Goal: Information Seeking & Learning: Learn about a topic

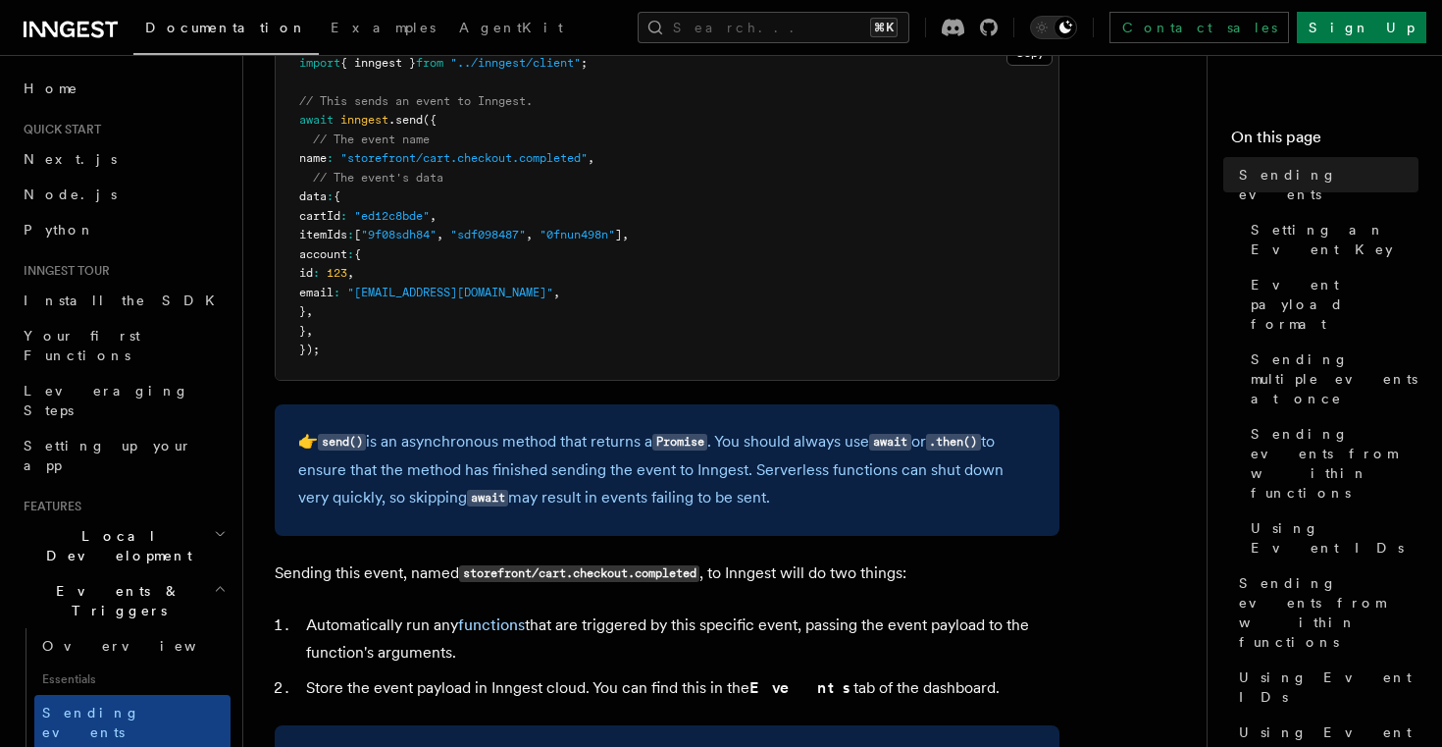
scroll to position [704, 0]
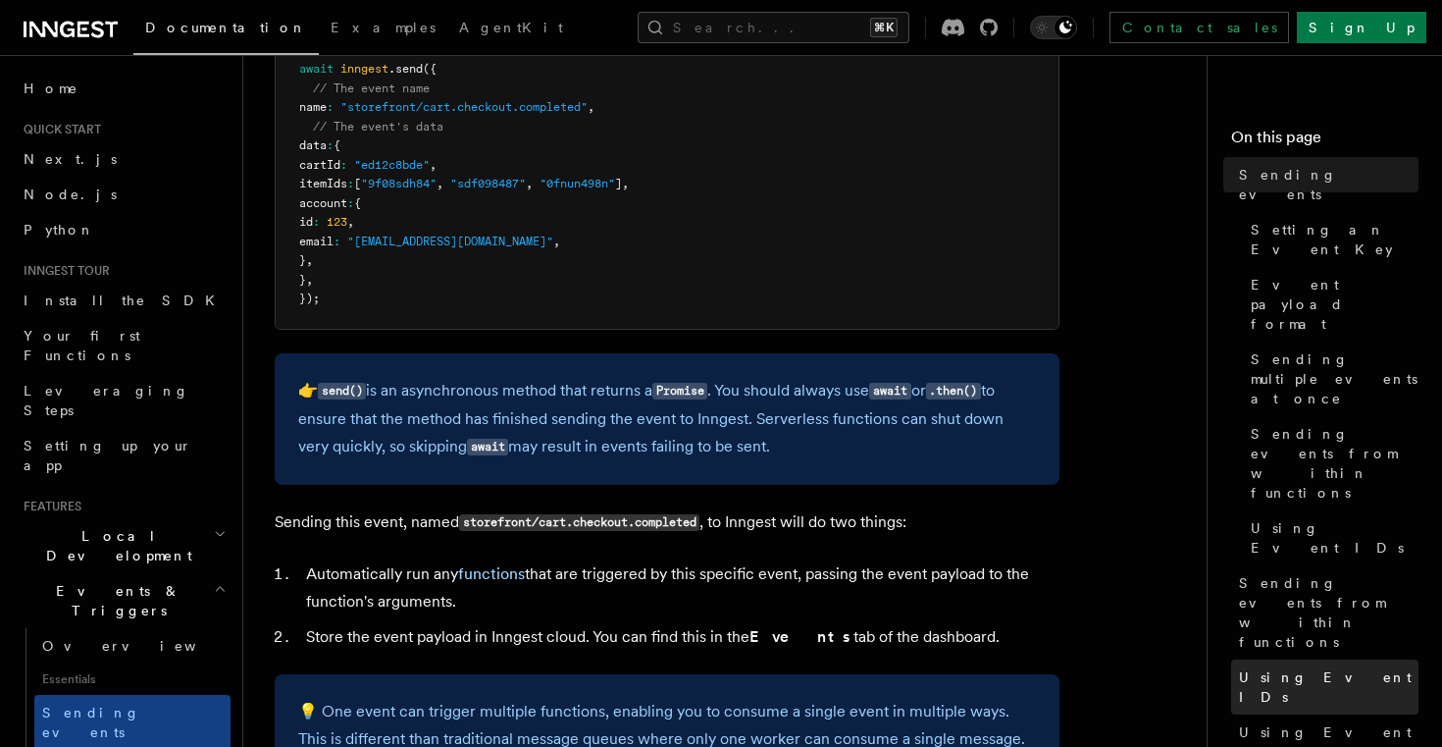
click at [1290, 659] on link "Using Event IDs" at bounding box center [1324, 686] width 187 height 55
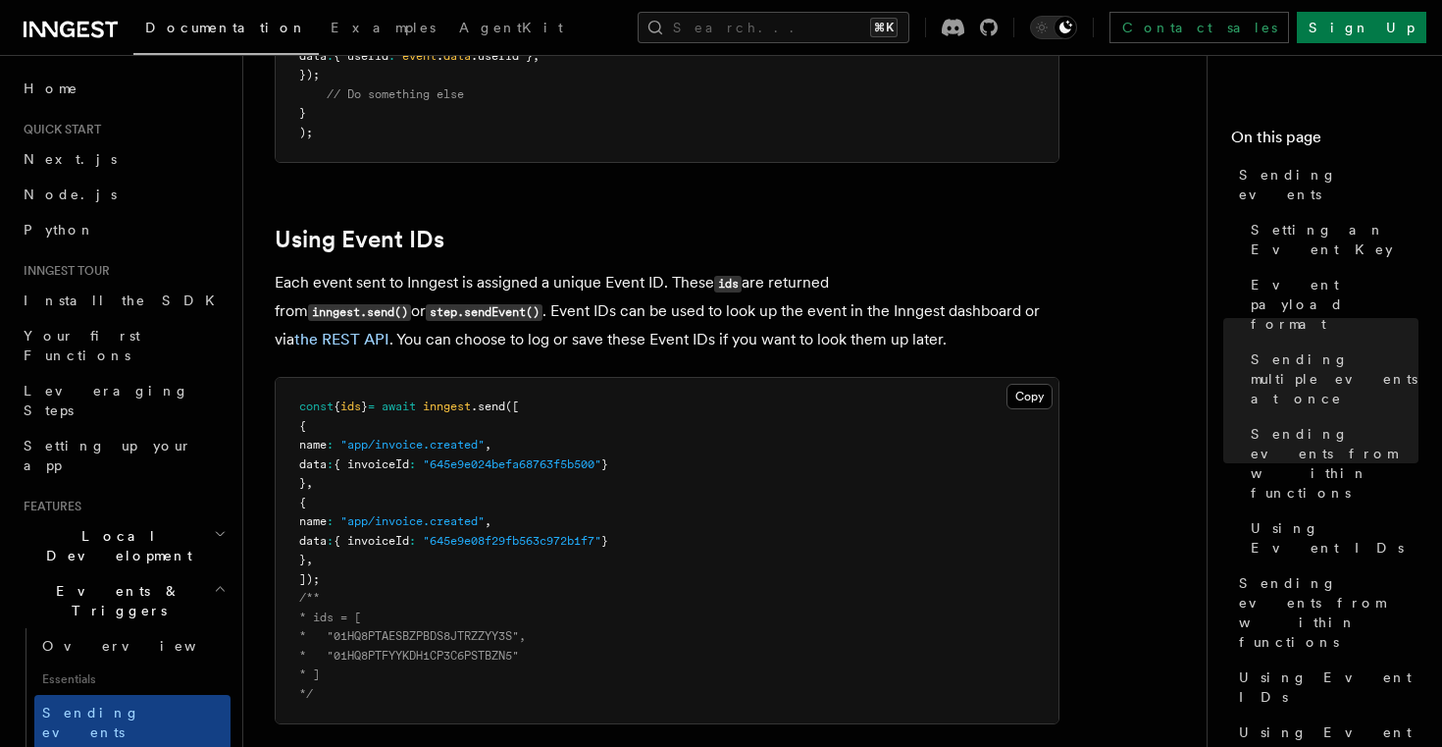
scroll to position [3406, 0]
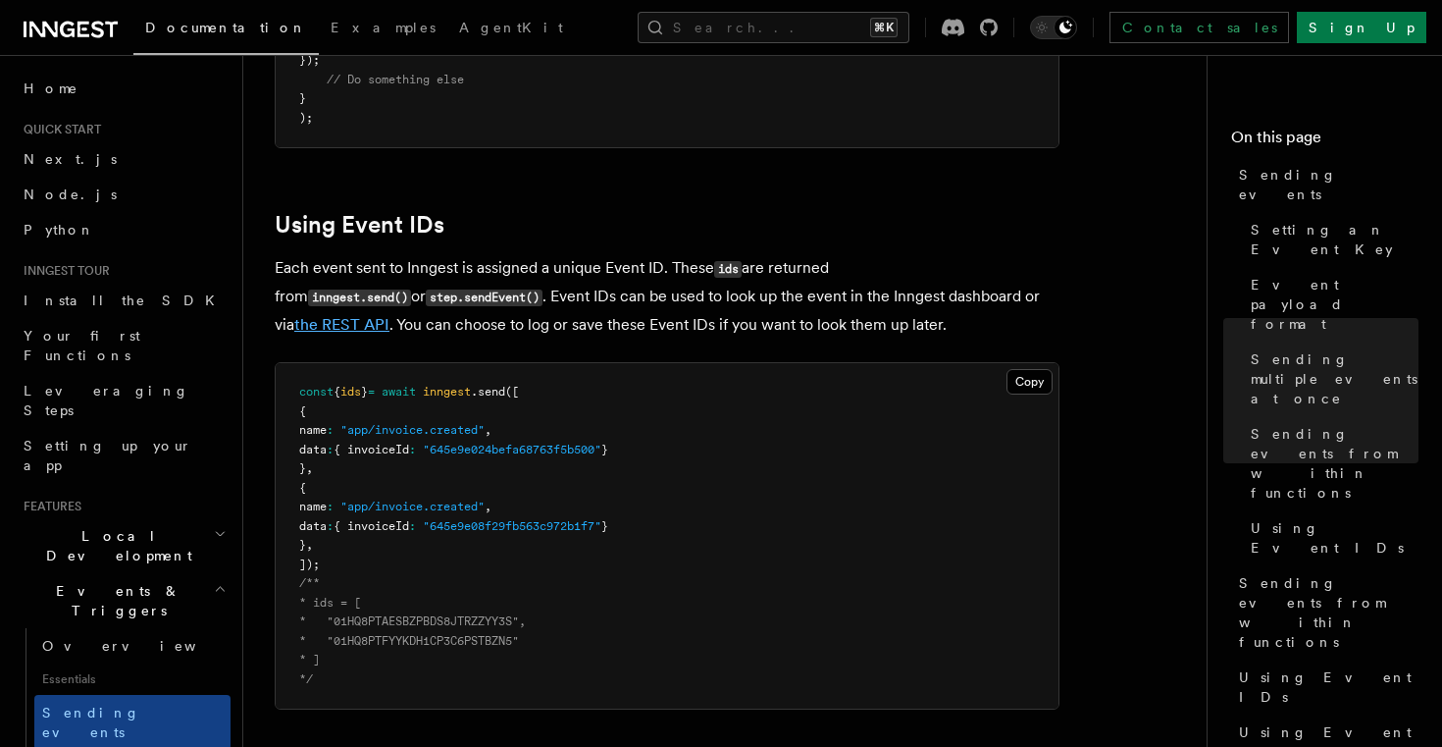
click at [390, 315] on link "the REST API" at bounding box center [341, 324] width 95 height 19
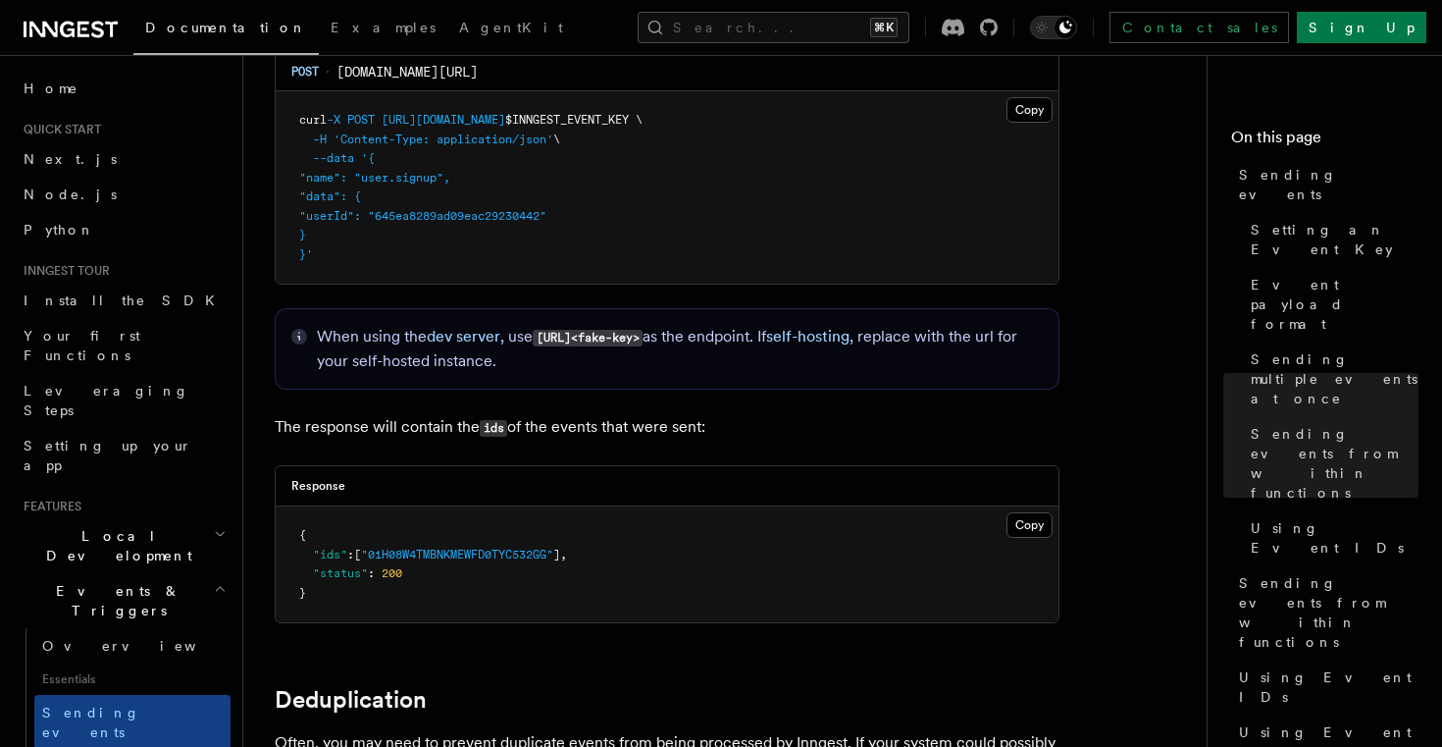
scroll to position [4371, 0]
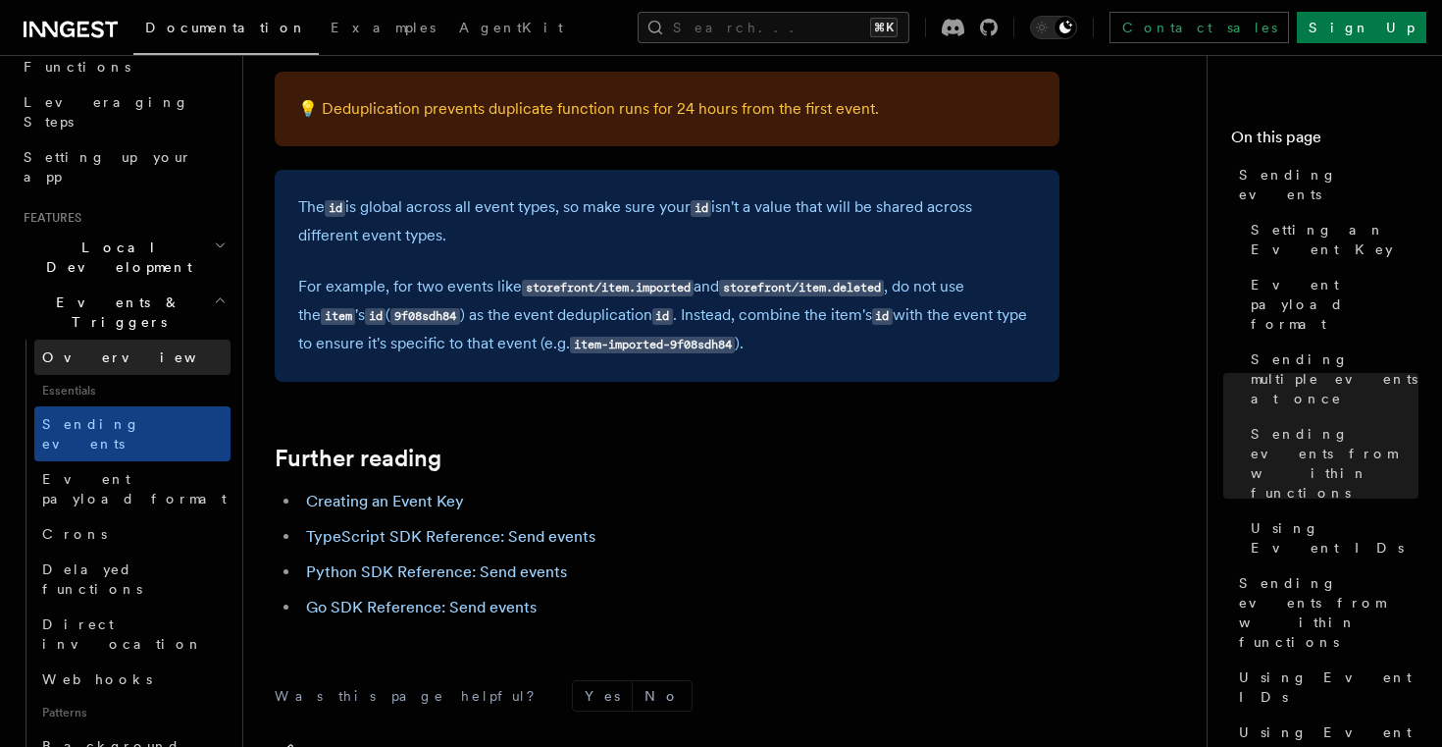
scroll to position [531, 0]
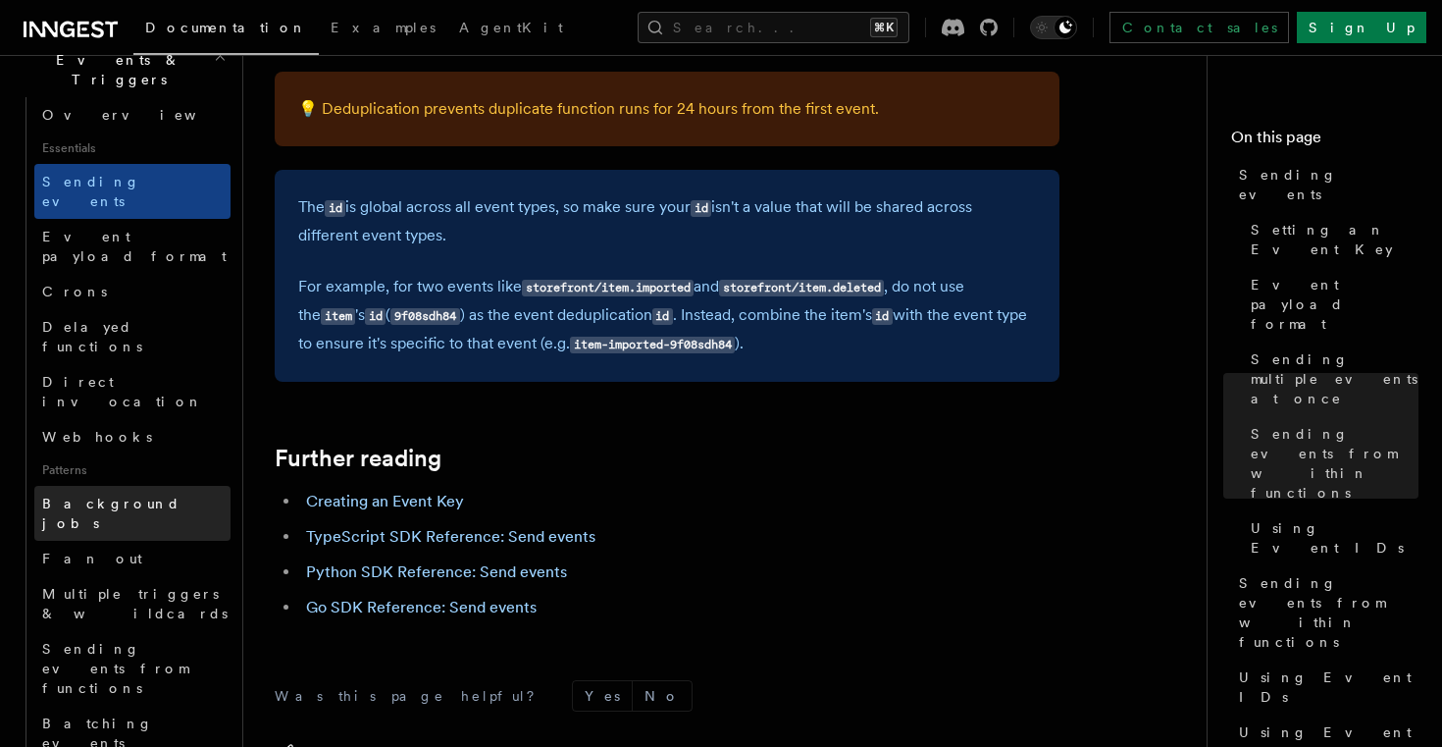
click at [137, 486] on link "Background jobs" at bounding box center [132, 513] width 196 height 55
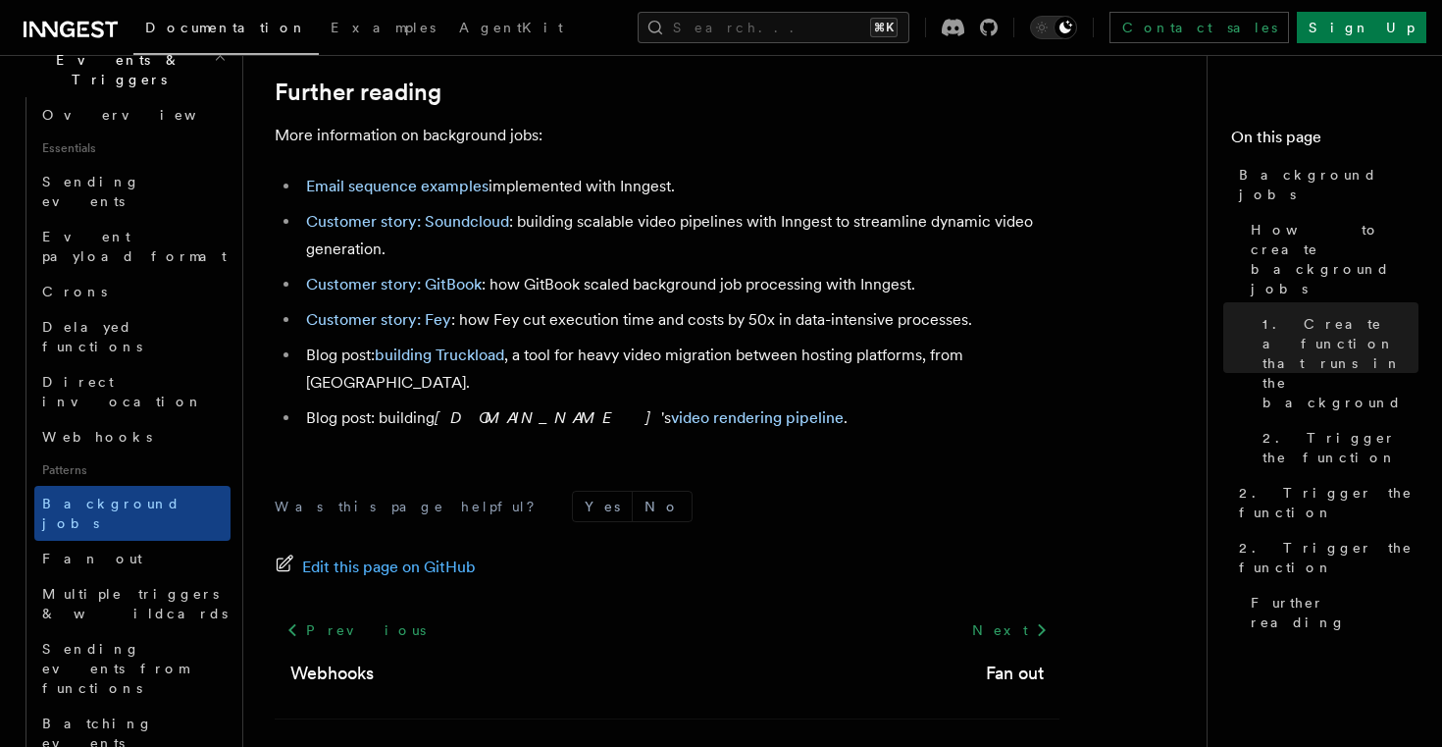
scroll to position [1851, 0]
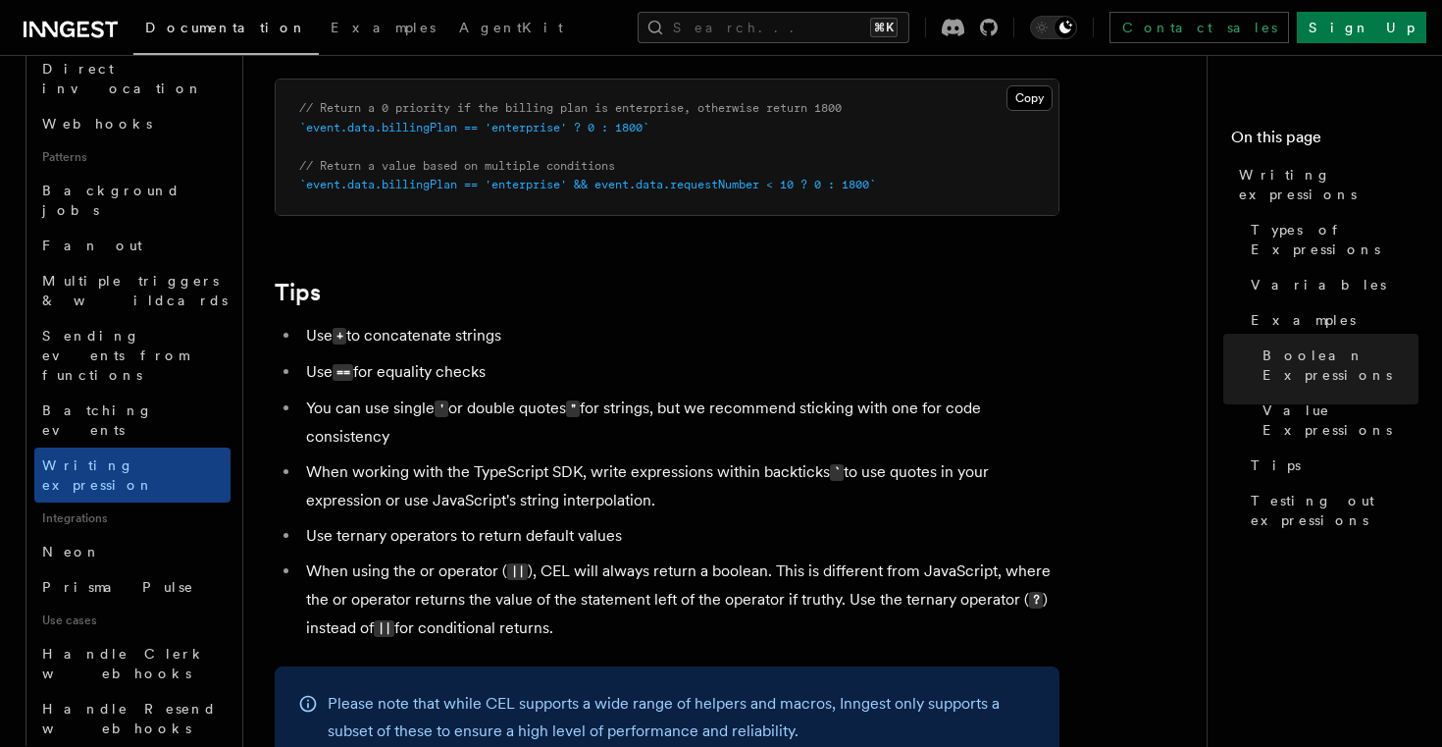
scroll to position [915, 0]
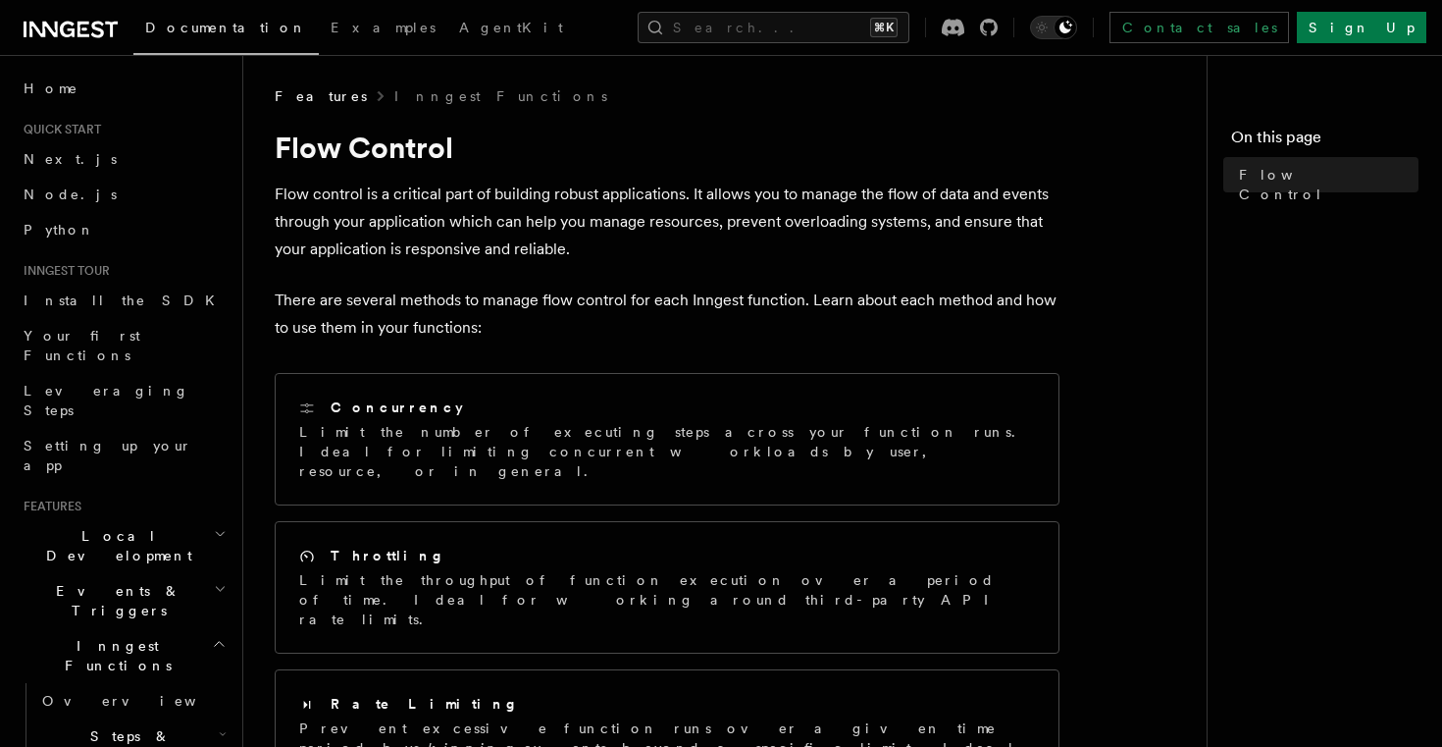
click at [150, 573] on h2 "Events & Triggers" at bounding box center [123, 600] width 215 height 55
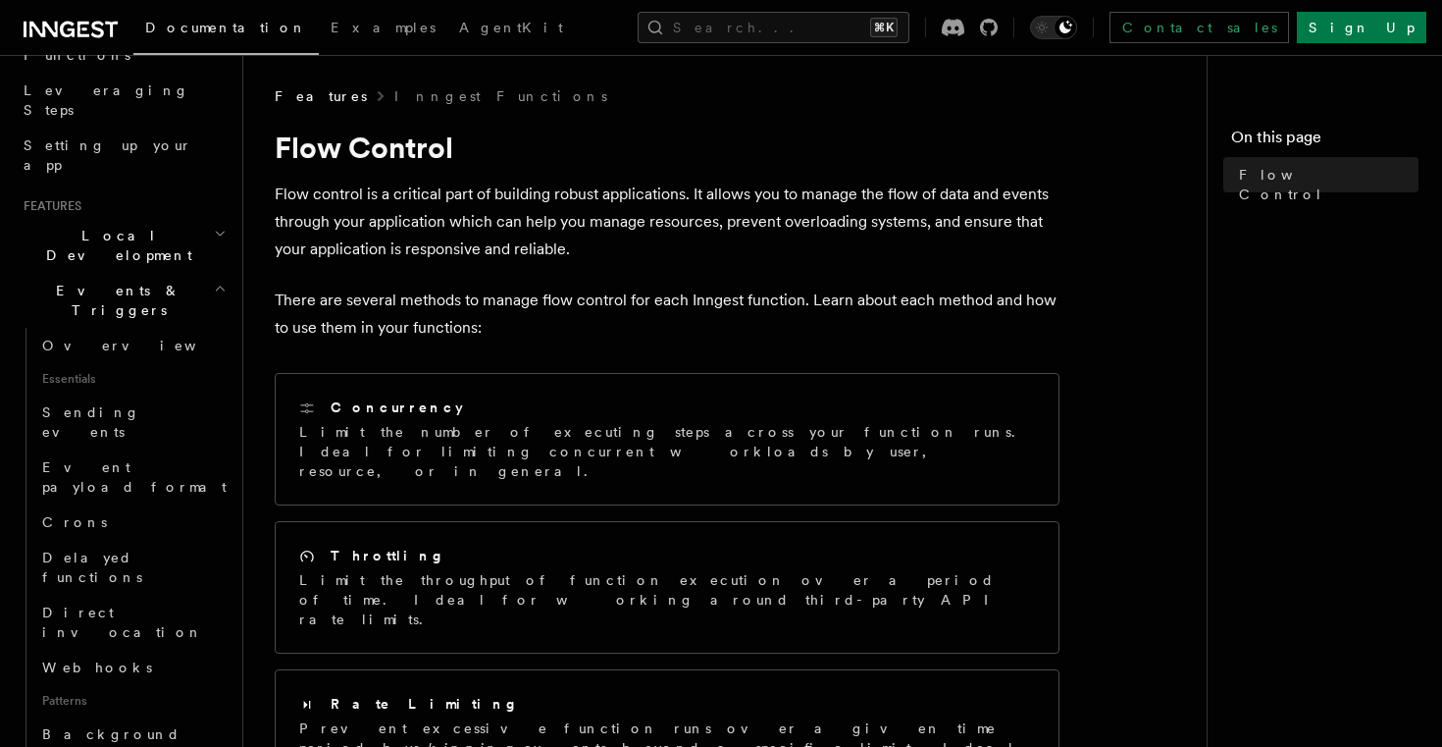
scroll to position [302, 0]
click at [149, 455] on span "Event payload format" at bounding box center [136, 474] width 188 height 39
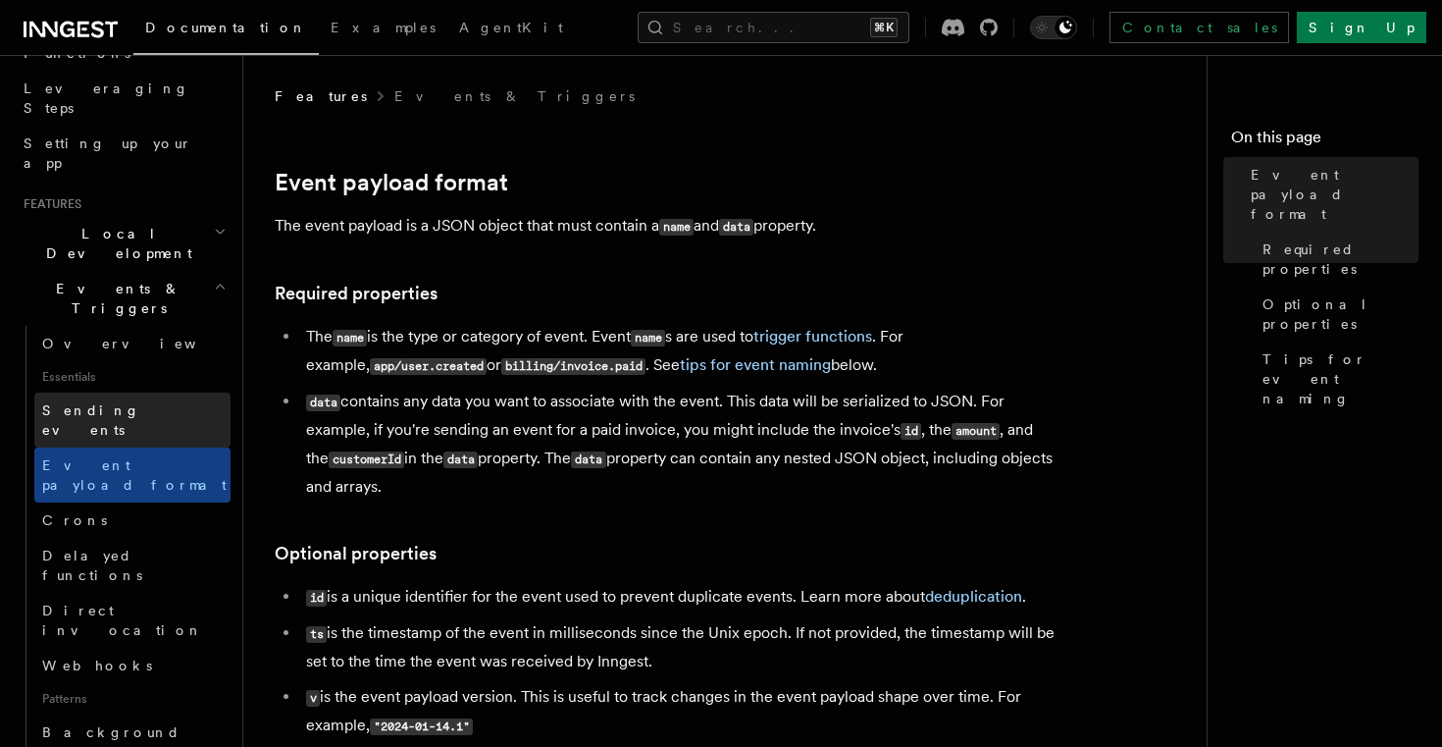
click at [157, 392] on link "Sending events" at bounding box center [132, 419] width 196 height 55
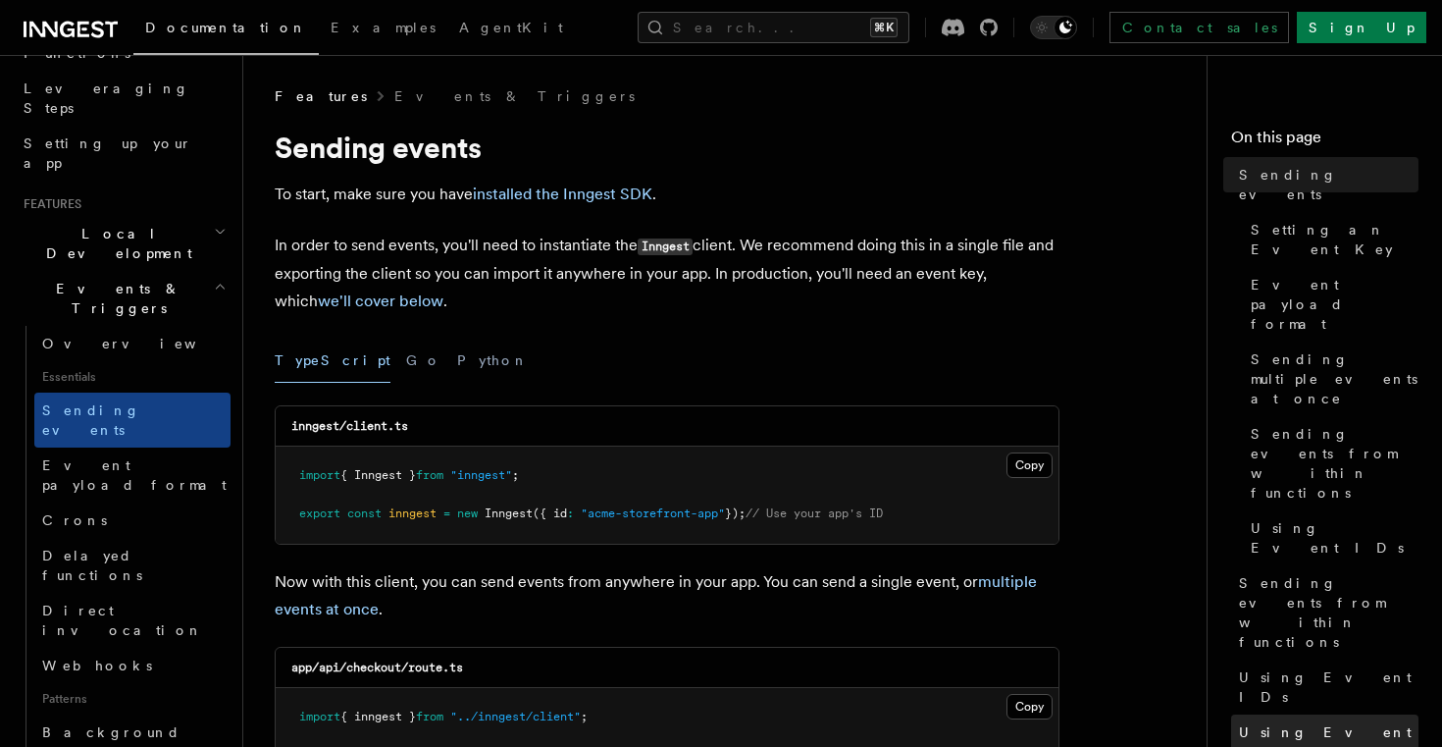
click at [1280, 714] on link "Using Event IDs" at bounding box center [1324, 741] width 187 height 55
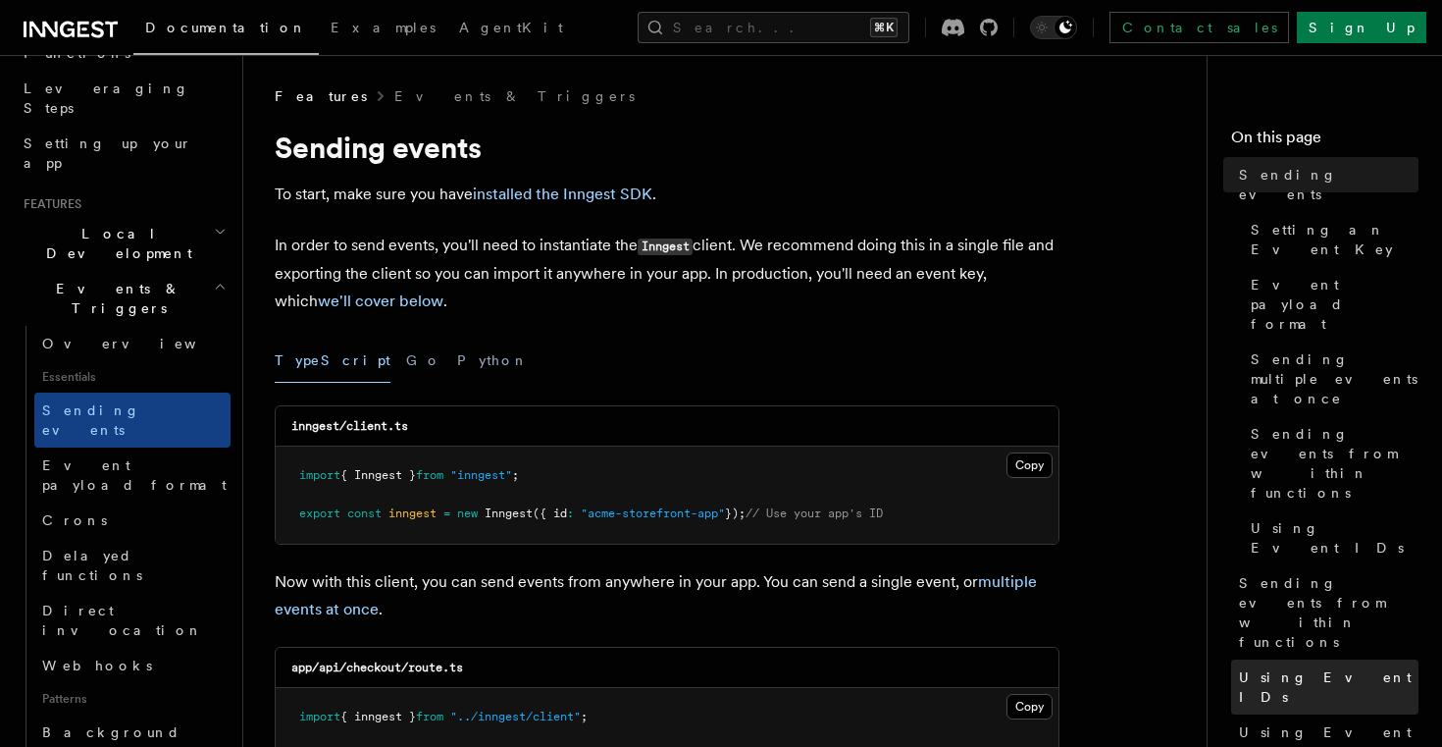
click at [1287, 667] on span "Using Event IDs" at bounding box center [1329, 686] width 180 height 39
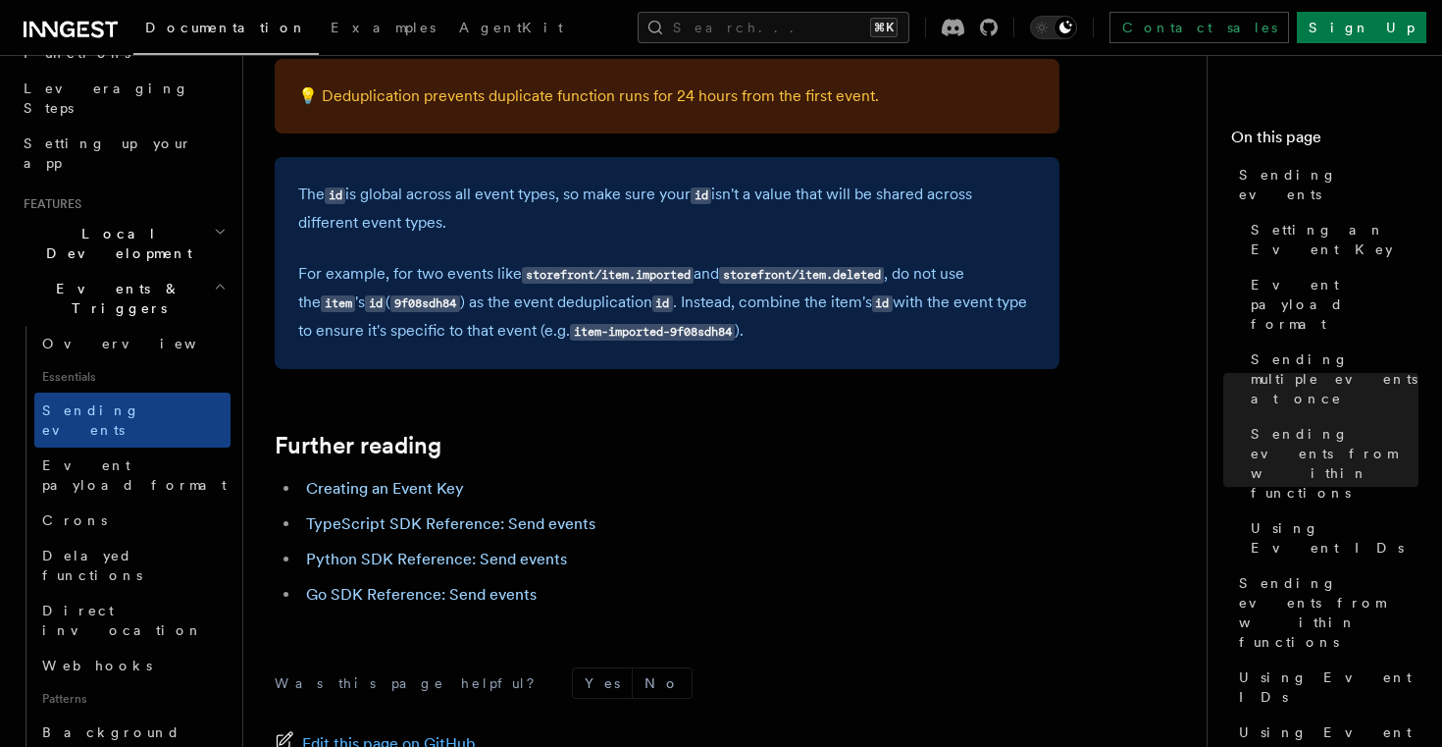
scroll to position [5765, 0]
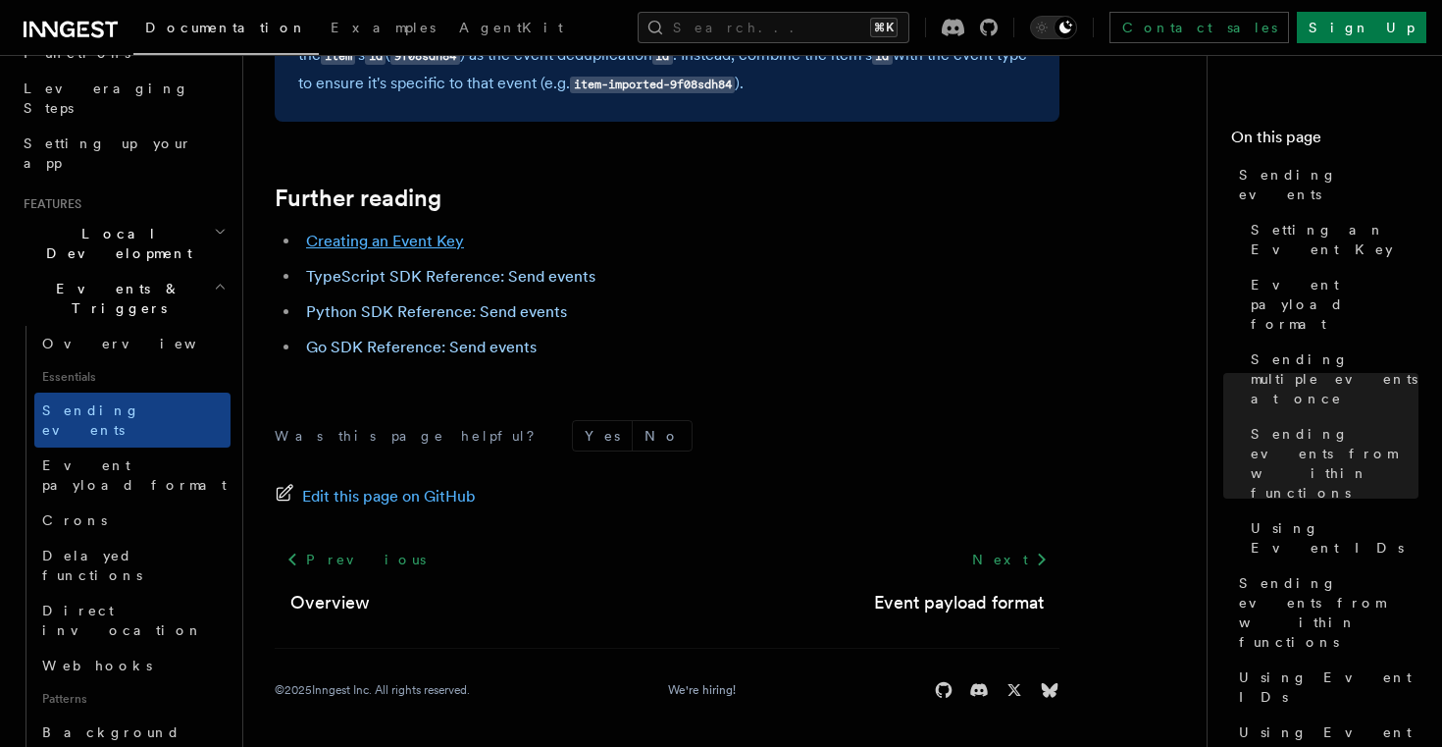
click at [402, 240] on link "Creating an Event Key" at bounding box center [385, 241] width 158 height 19
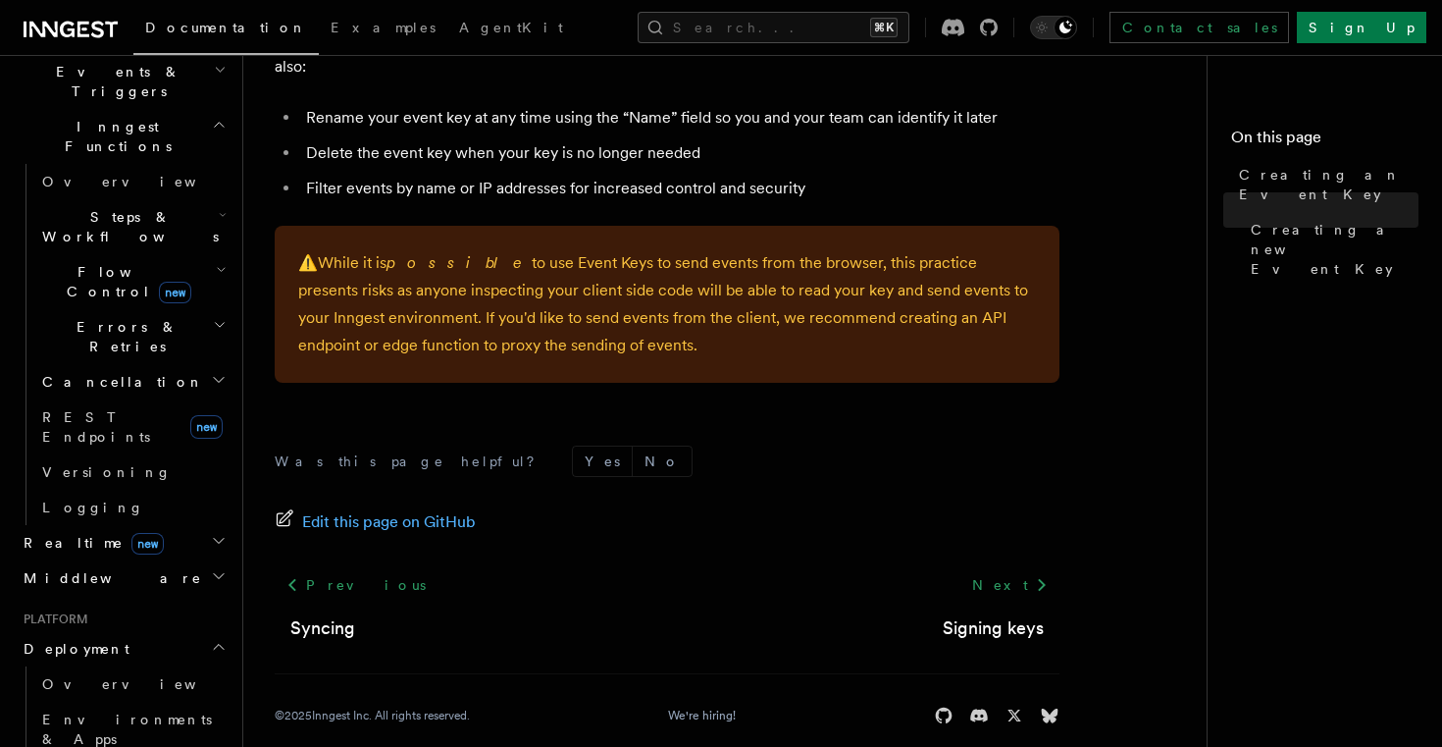
scroll to position [520, 0]
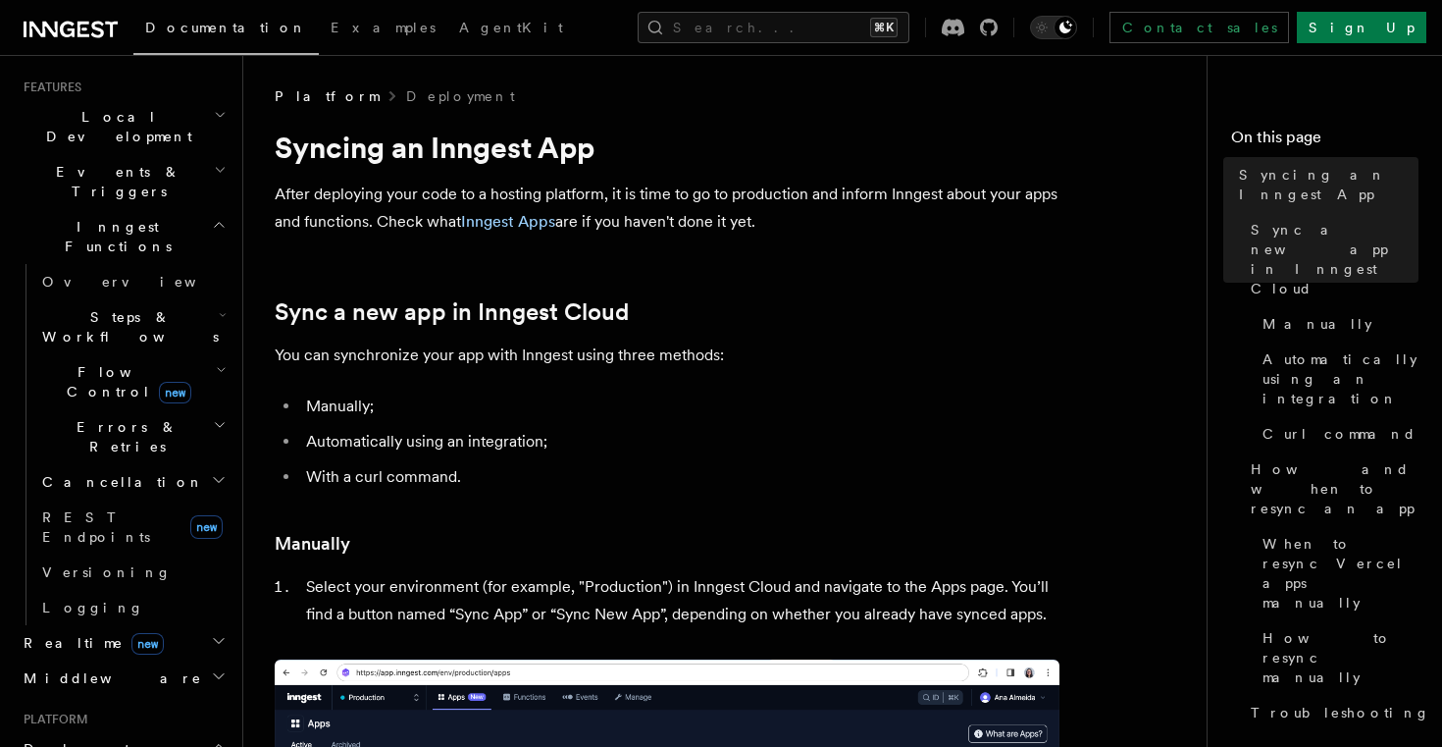
scroll to position [412, 0]
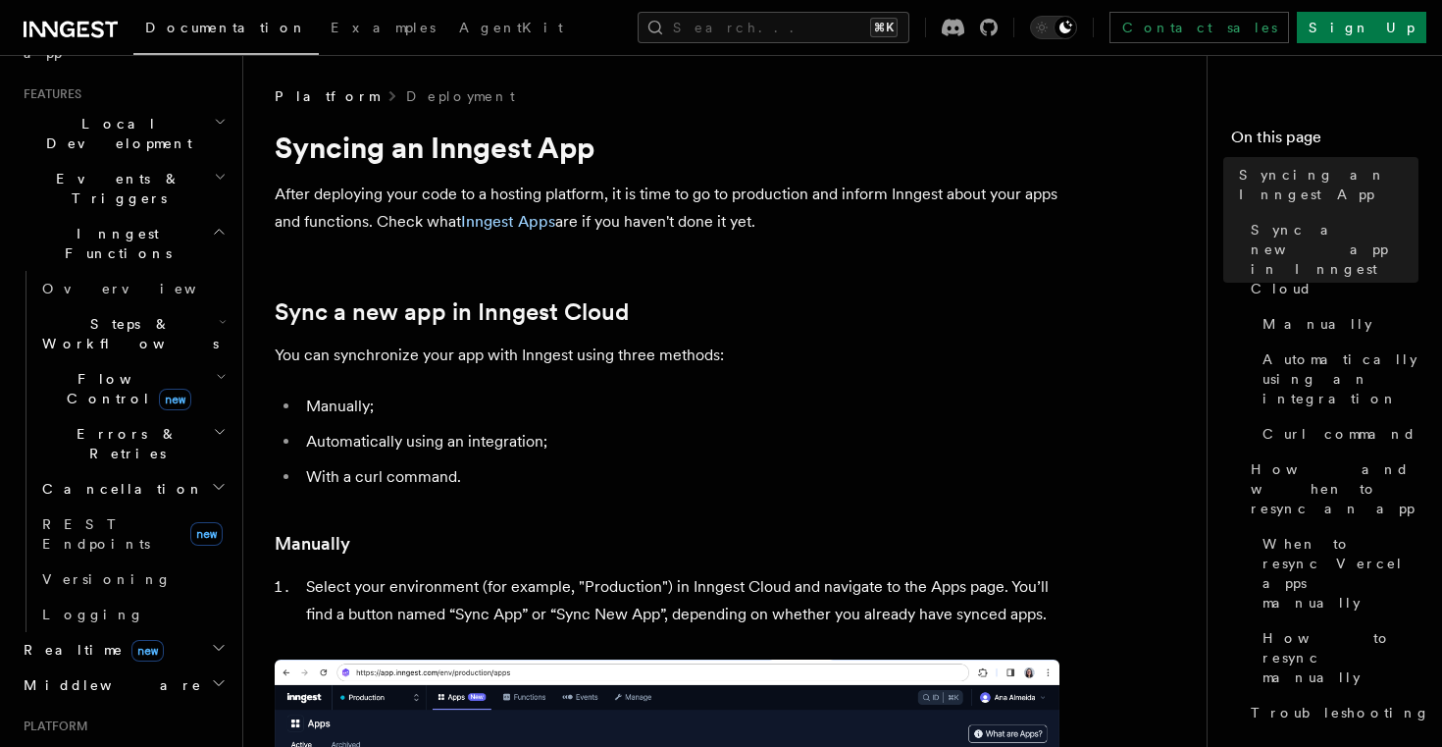
click at [140, 471] on h2 "Cancellation" at bounding box center [132, 488] width 196 height 35
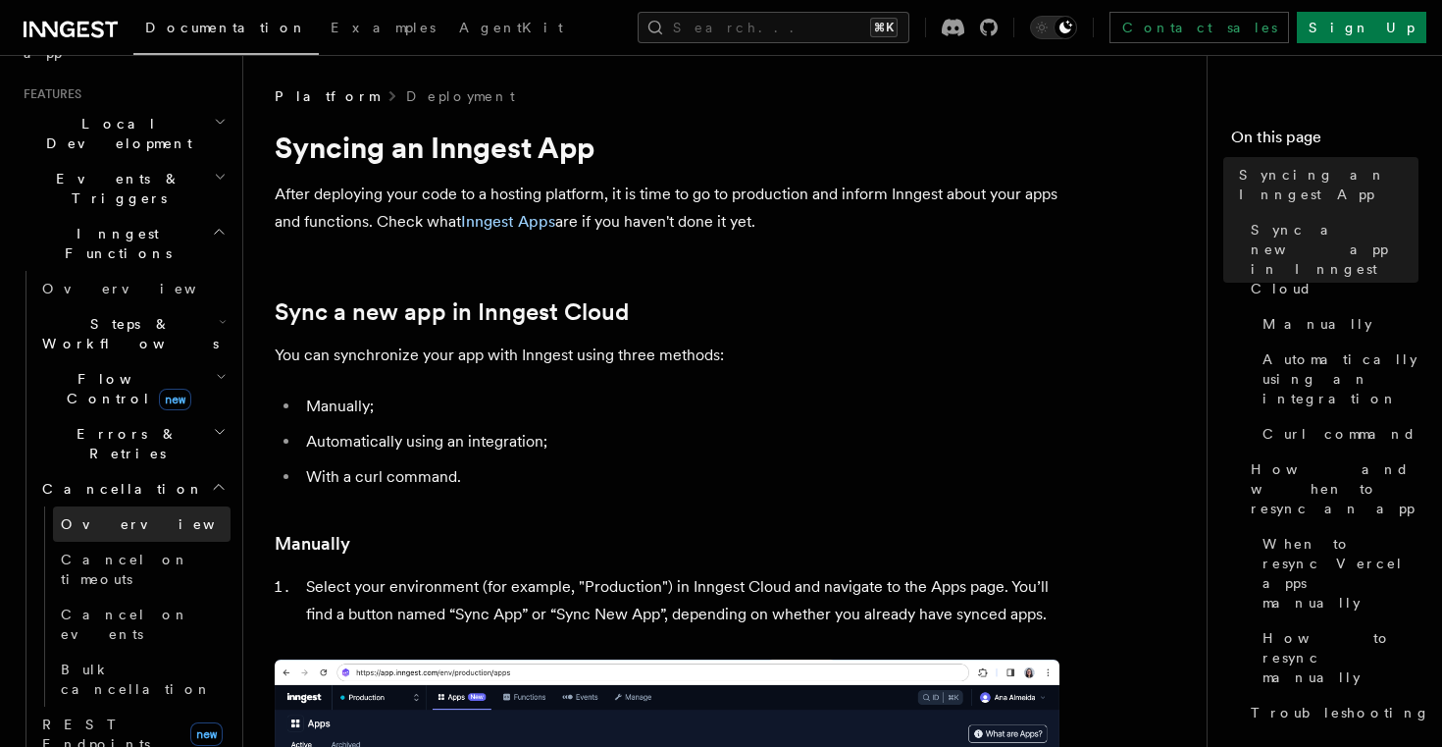
click at [125, 506] on link "Overview" at bounding box center [142, 523] width 178 height 35
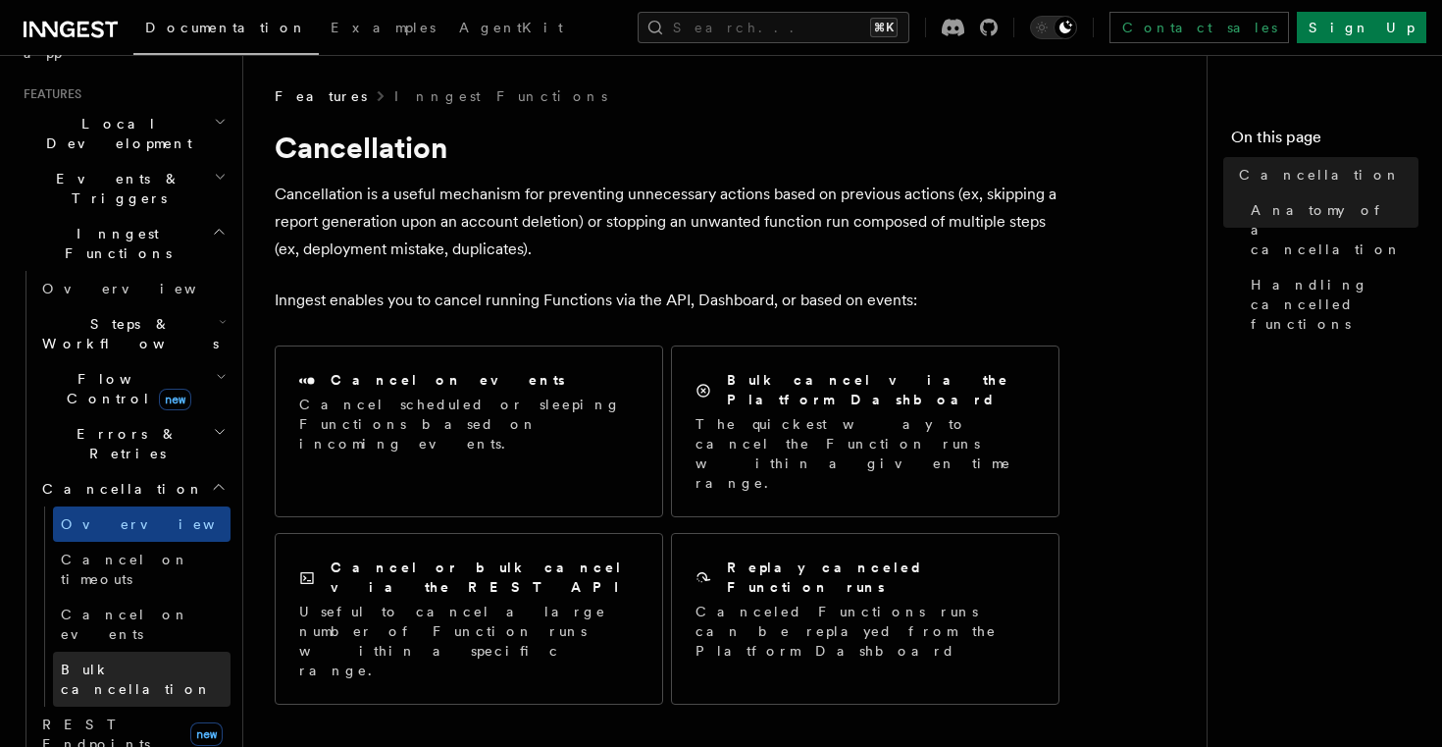
click at [126, 661] on span "Bulk cancellation" at bounding box center [136, 678] width 151 height 35
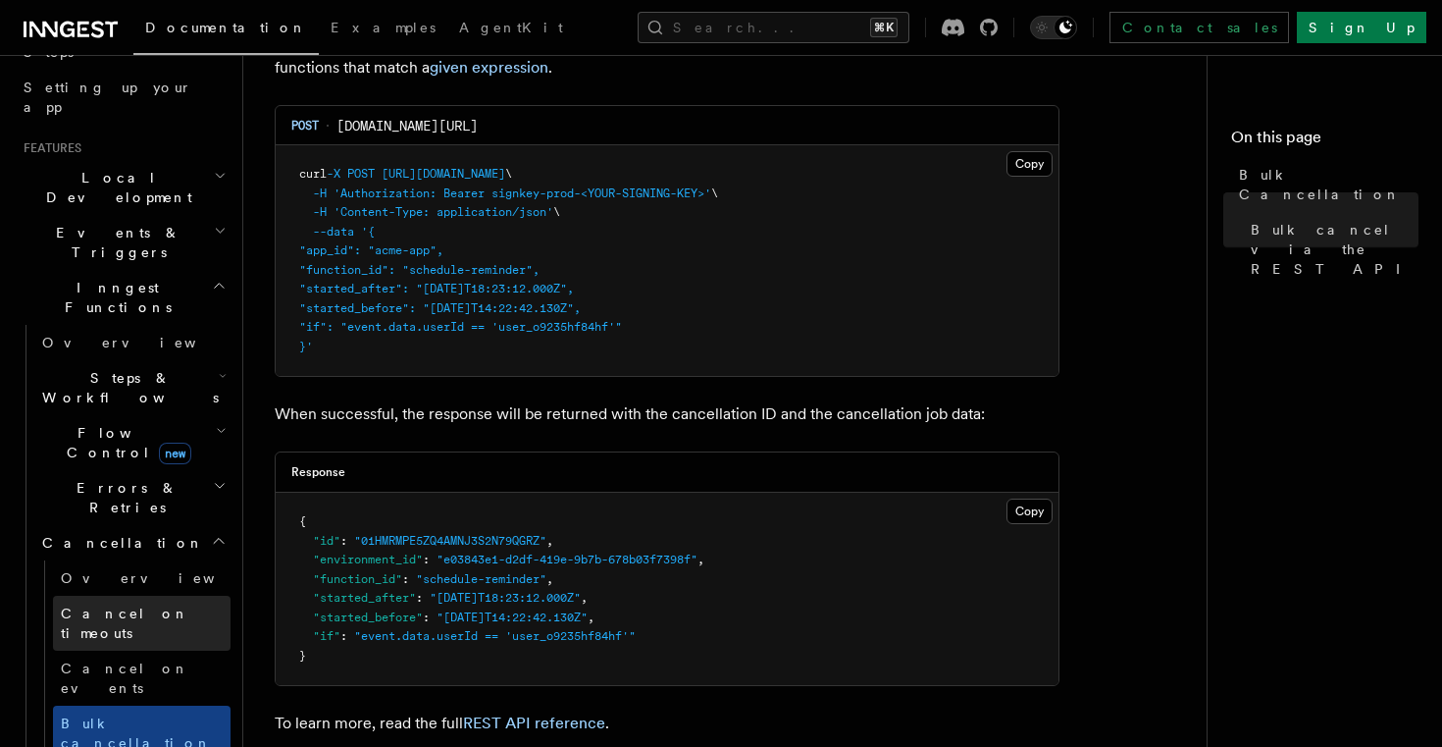
scroll to position [353, 0]
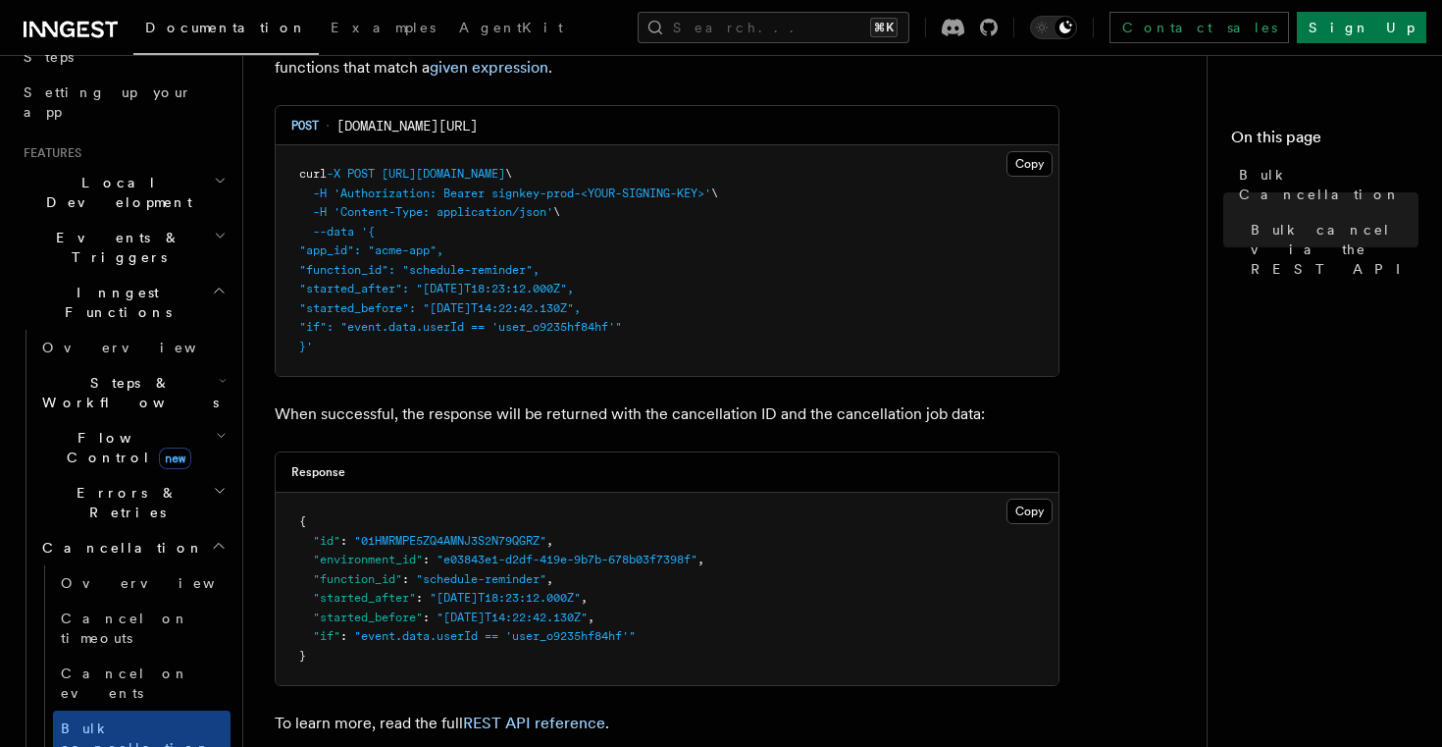
click at [152, 475] on h2 "Errors & Retries" at bounding box center [132, 502] width 196 height 55
click at [103, 475] on h2 "Errors & Retries" at bounding box center [132, 502] width 196 height 55
click at [104, 428] on span "Flow Control new" at bounding box center [125, 447] width 182 height 39
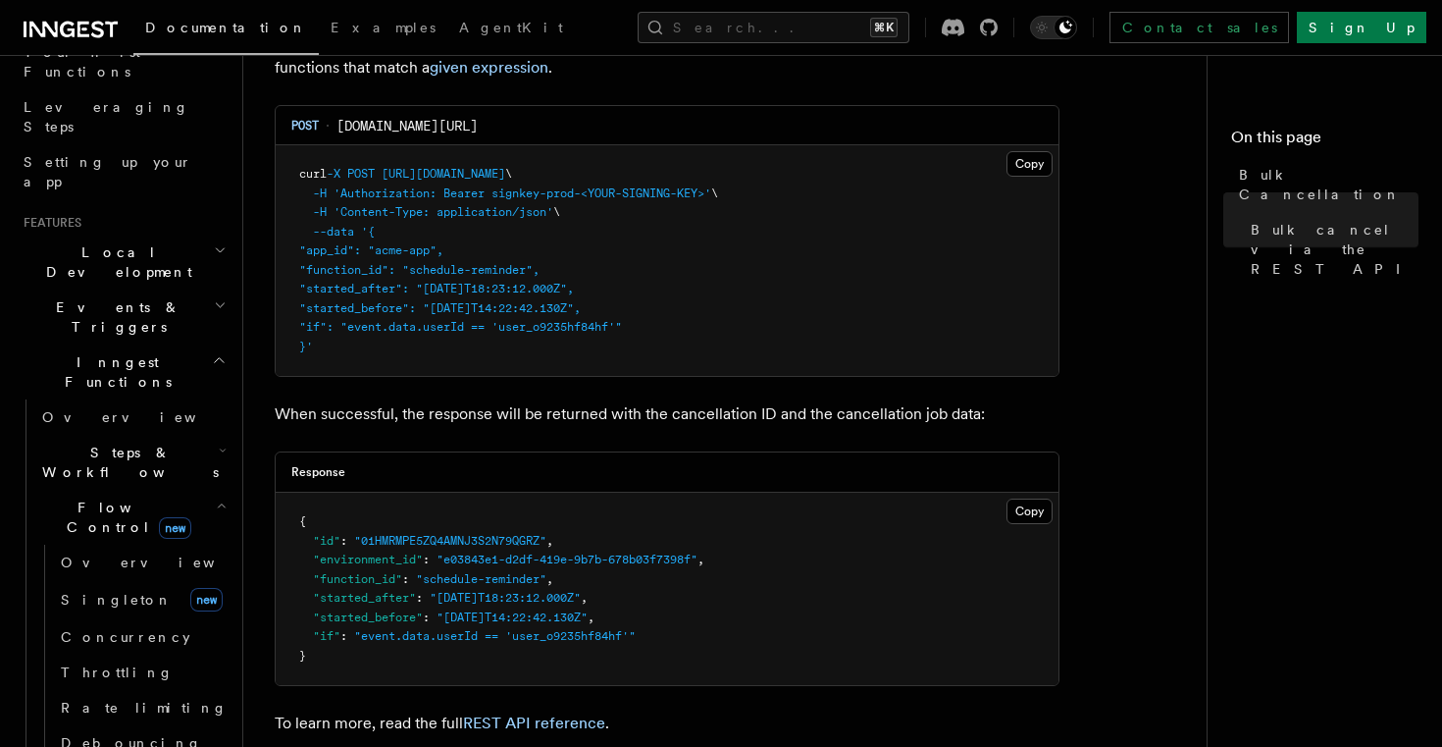
scroll to position [282, 0]
click at [178, 291] on h2 "Events & Triggers" at bounding box center [123, 318] width 215 height 55
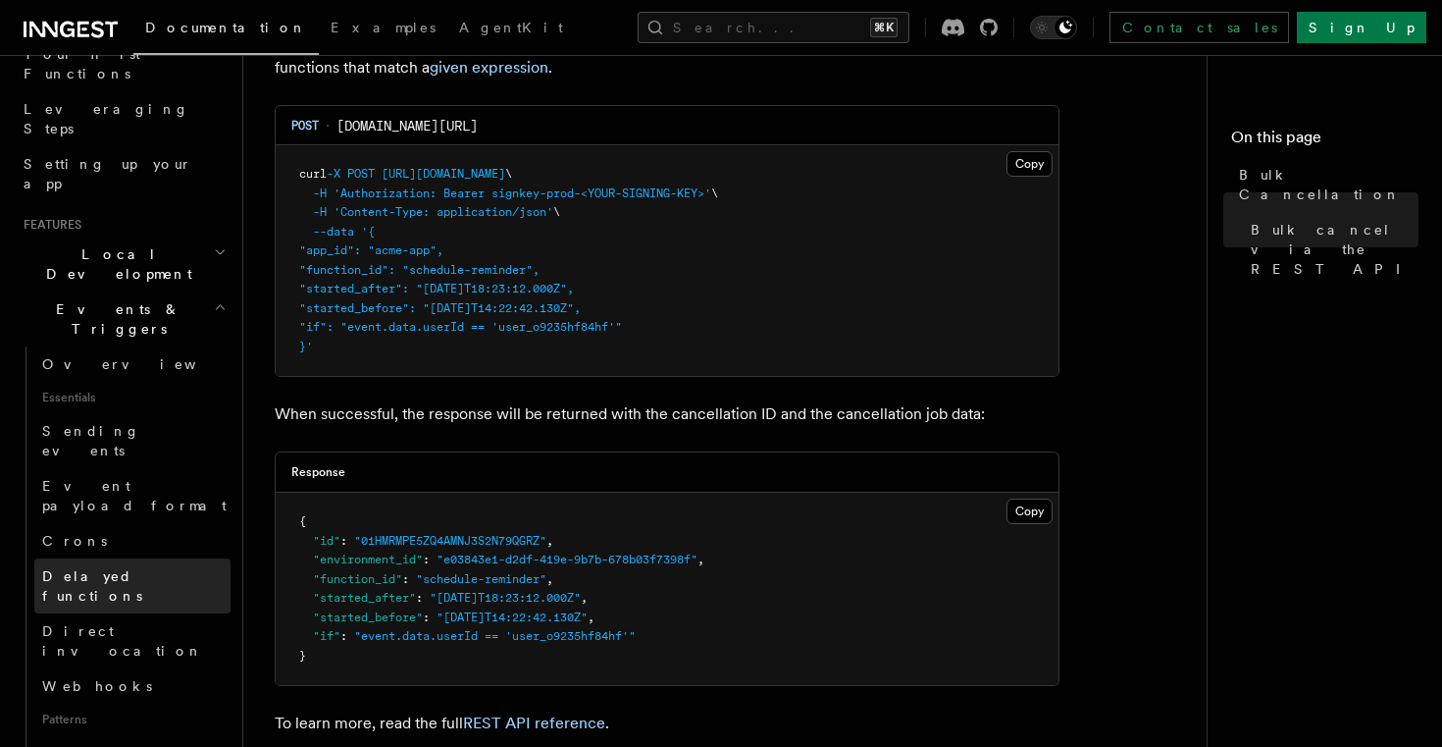
scroll to position [754, 0]
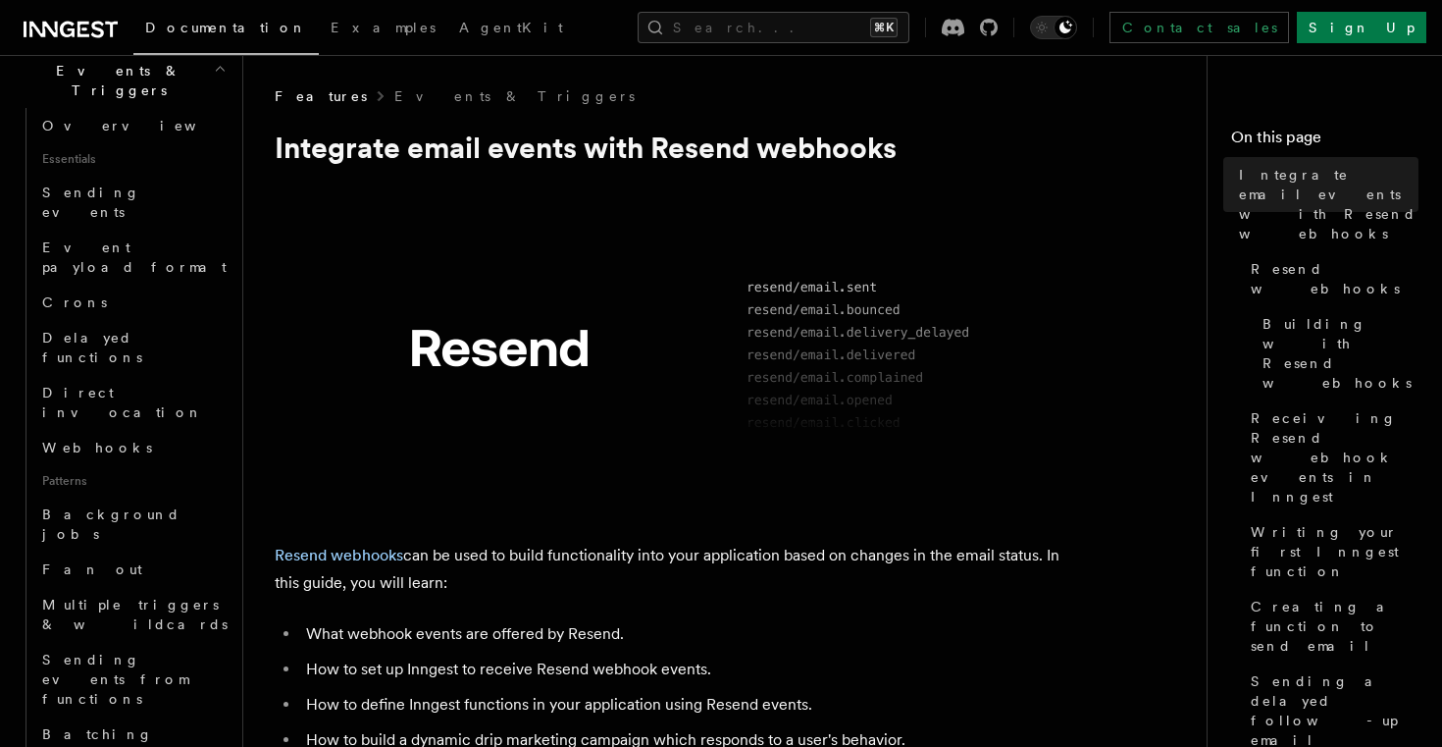
scroll to position [518, 0]
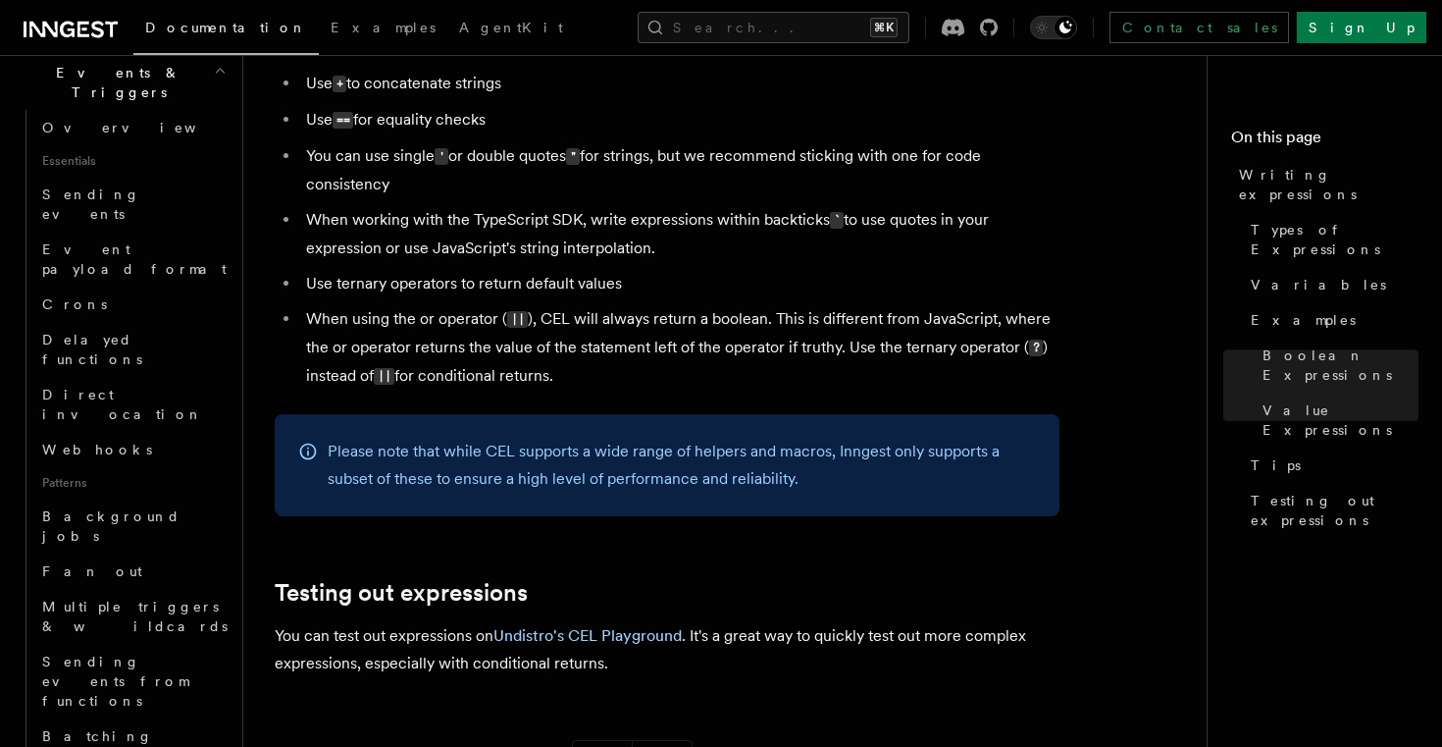
scroll to position [2029, 0]
